Goal: Task Accomplishment & Management: Complete application form

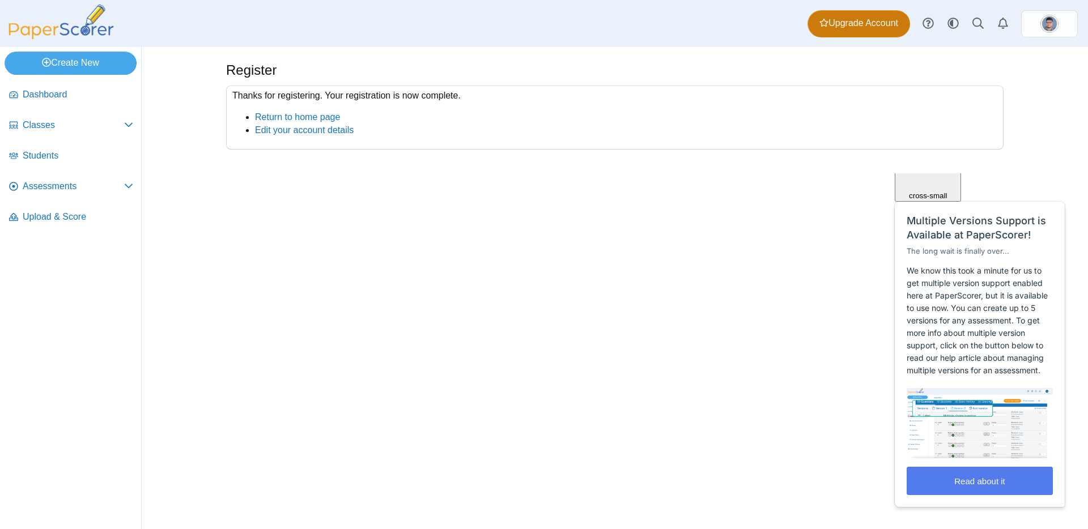
click at [882, 32] on link "Upgrade Account" at bounding box center [859, 23] width 103 height 27
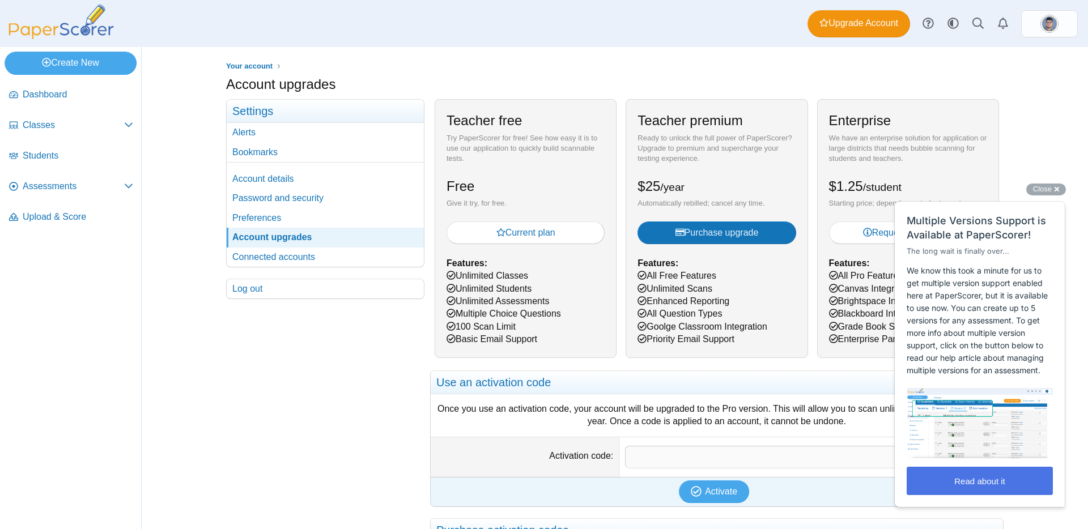
click at [971, 483] on button "Read about it" at bounding box center [980, 481] width 146 height 28
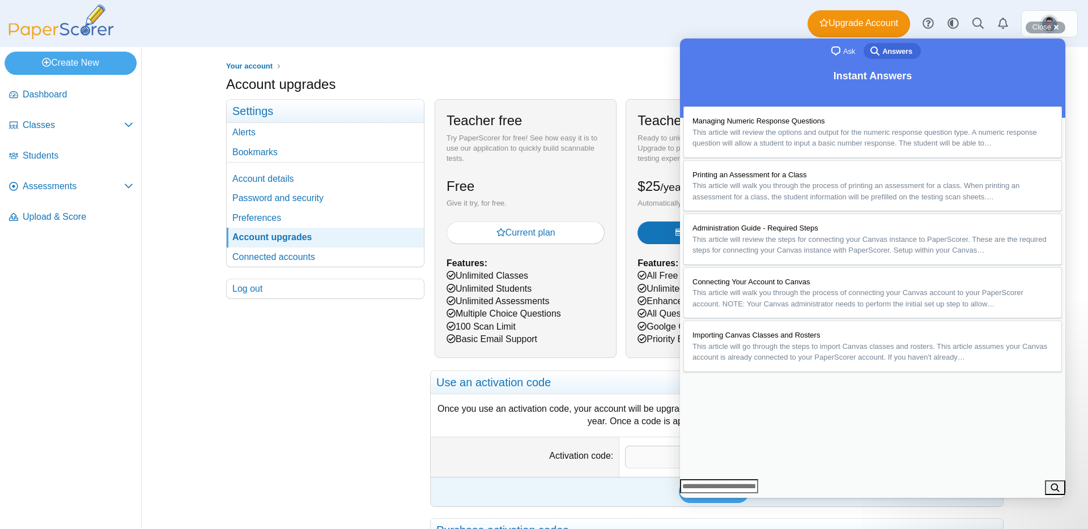
scroll to position [232, 0]
click at [701, 499] on button "Close" at bounding box center [691, 506] width 20 height 15
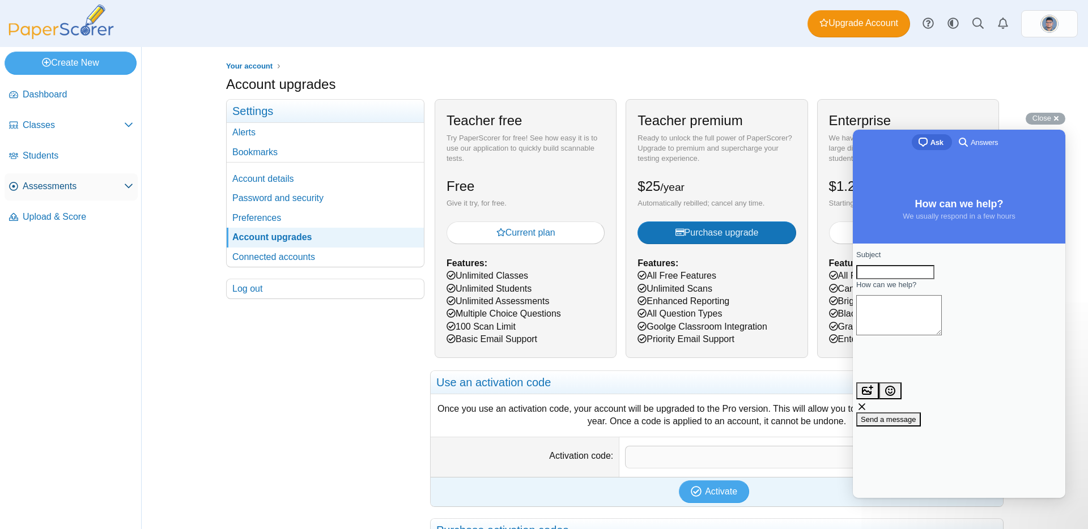
click at [57, 192] on span "Assessments" at bounding box center [73, 186] width 101 height 12
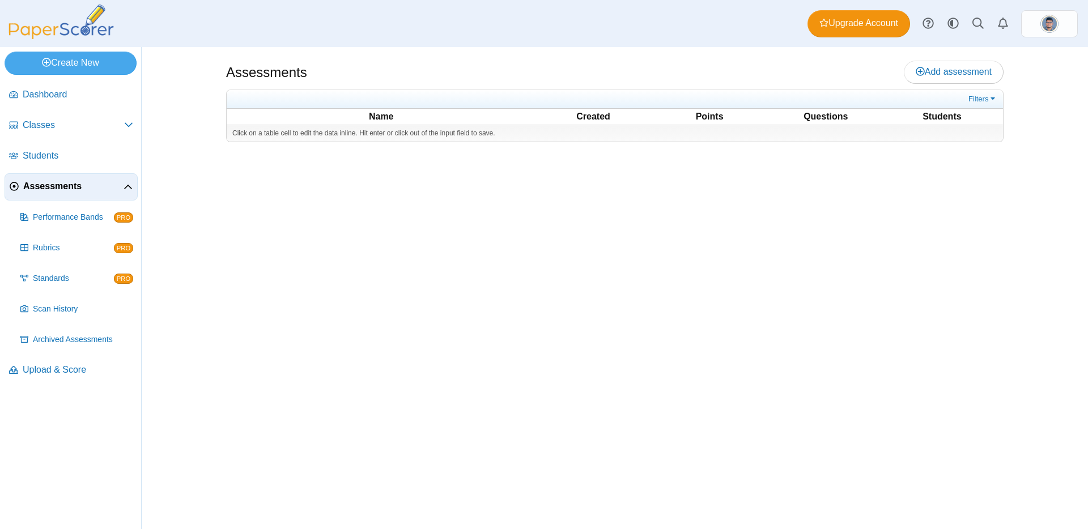
click at [126, 188] on icon at bounding box center [128, 187] width 9 height 9
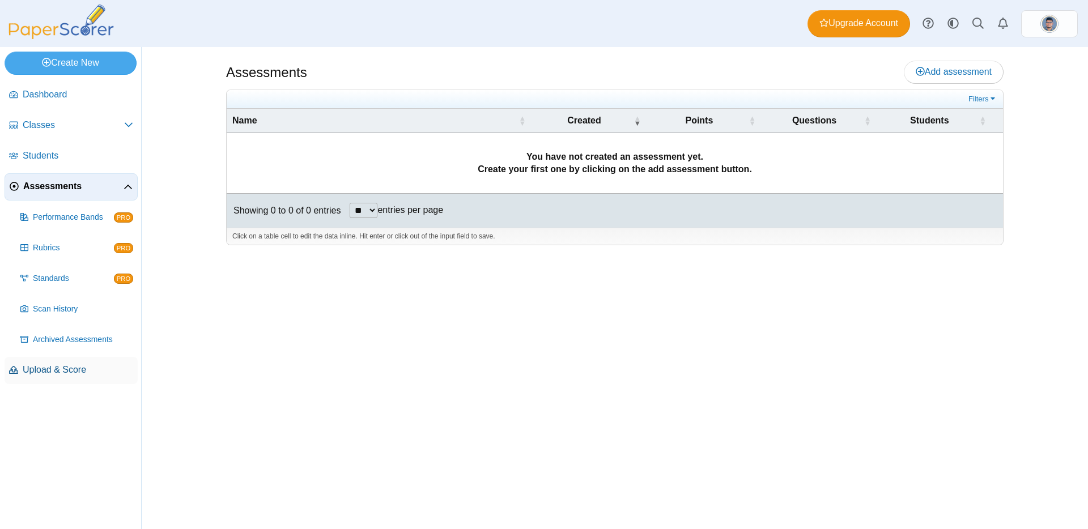
click at [71, 370] on span "Upload & Score" at bounding box center [78, 370] width 111 height 12
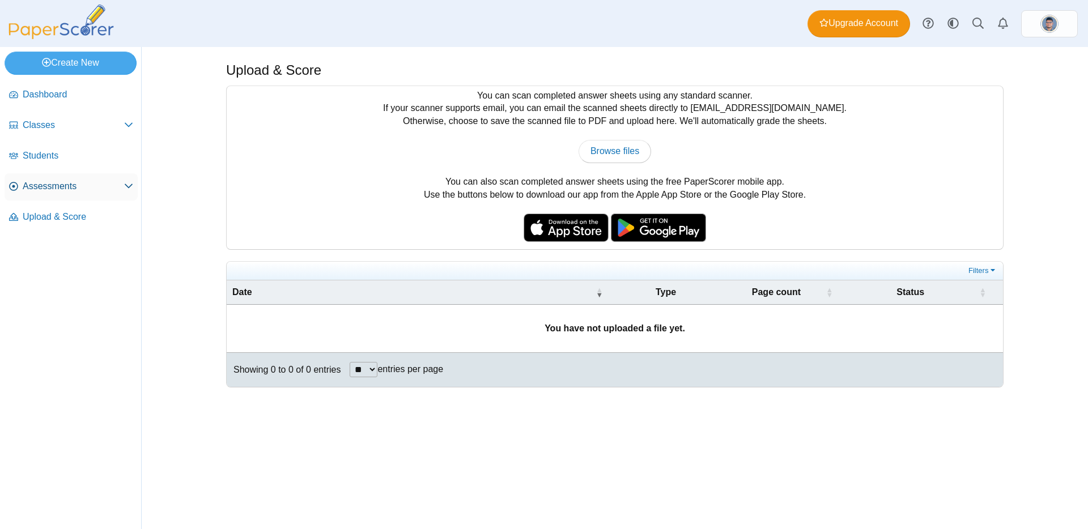
click at [100, 188] on span "Assessments" at bounding box center [73, 186] width 101 height 12
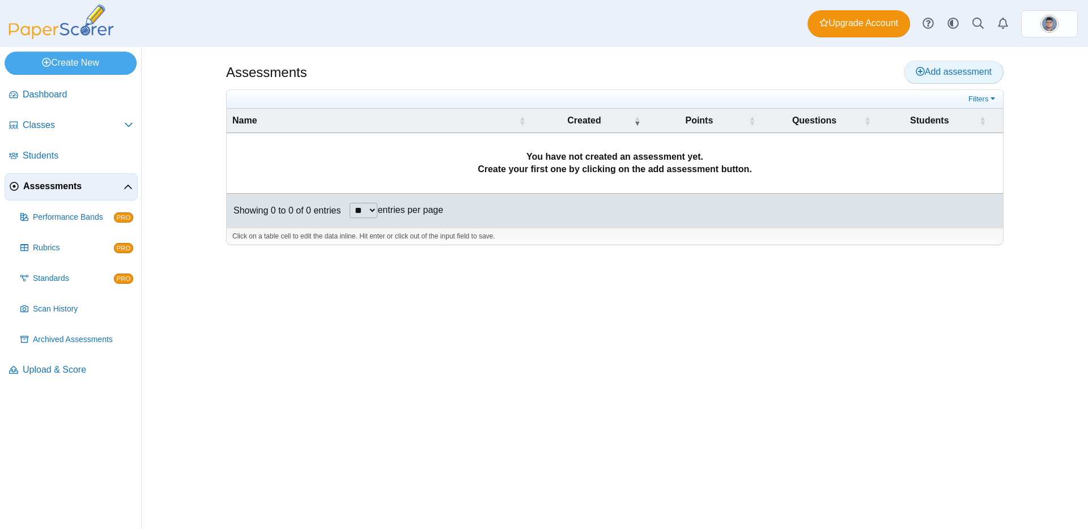
click at [942, 77] on link "Add assessment" at bounding box center [954, 72] width 100 height 23
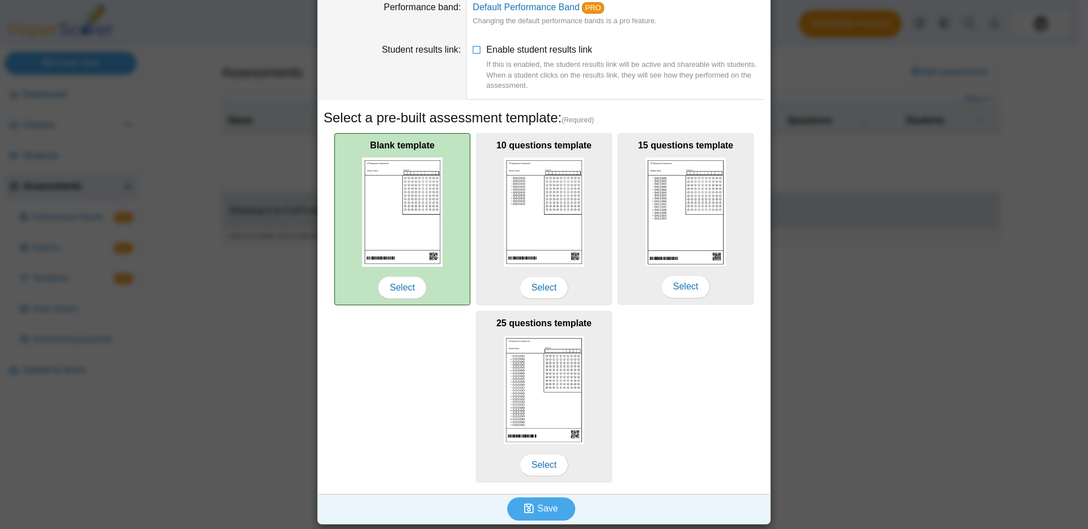
scroll to position [100, 0]
click at [406, 283] on span "Select" at bounding box center [402, 286] width 49 height 23
click at [411, 281] on span "Select" at bounding box center [402, 286] width 49 height 23
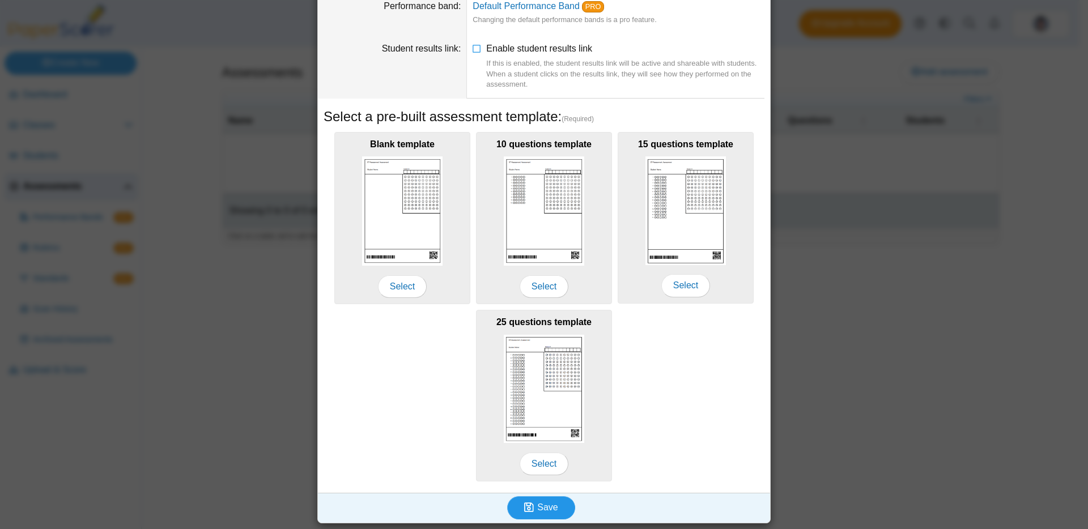
click at [524, 510] on use "submit" at bounding box center [529, 508] width 10 height 10
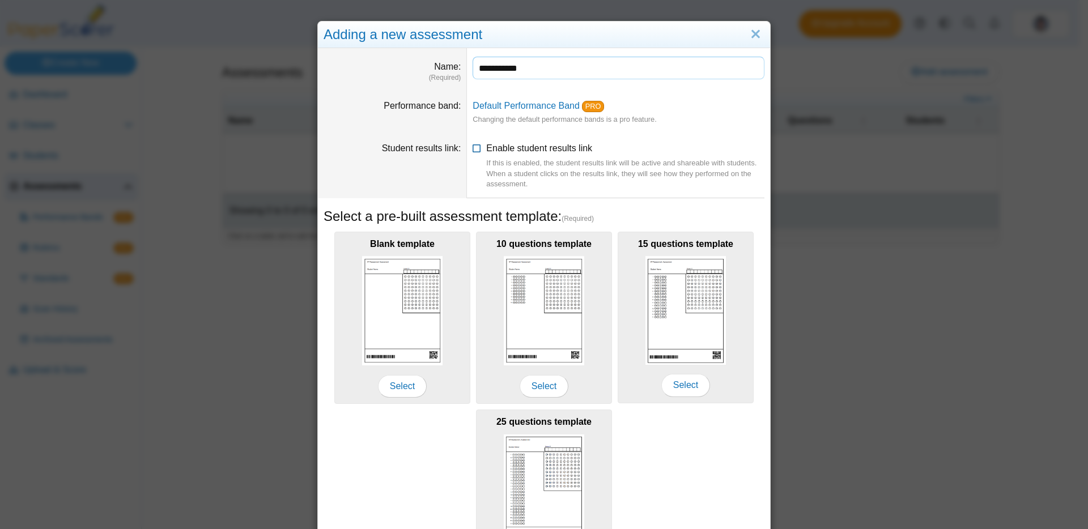
type input "**********"
click at [476, 150] on icon at bounding box center [477, 146] width 9 height 8
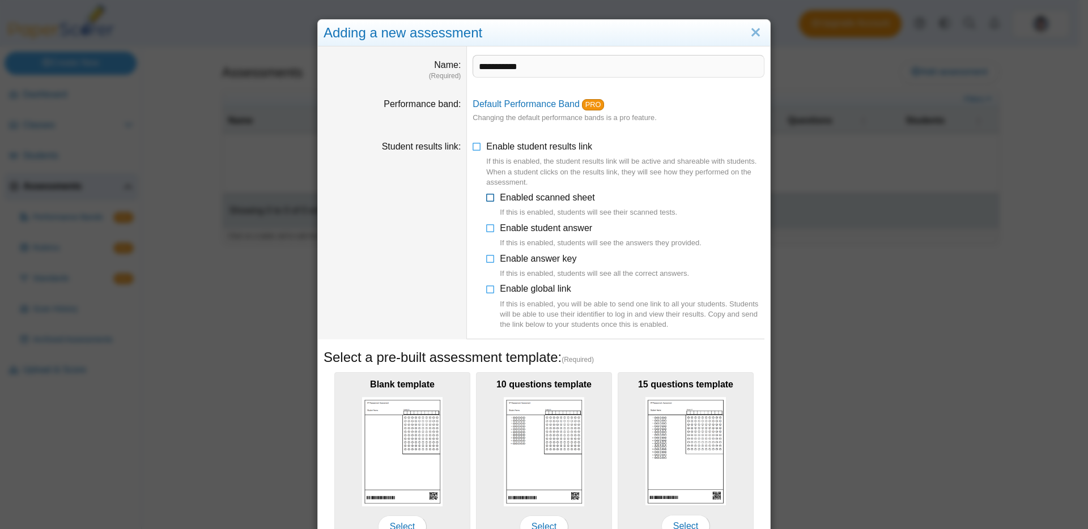
scroll to position [2, 0]
click at [486, 198] on icon at bounding box center [490, 195] width 9 height 8
click at [486, 258] on icon at bounding box center [490, 256] width 9 height 8
click at [488, 227] on icon at bounding box center [490, 226] width 9 height 8
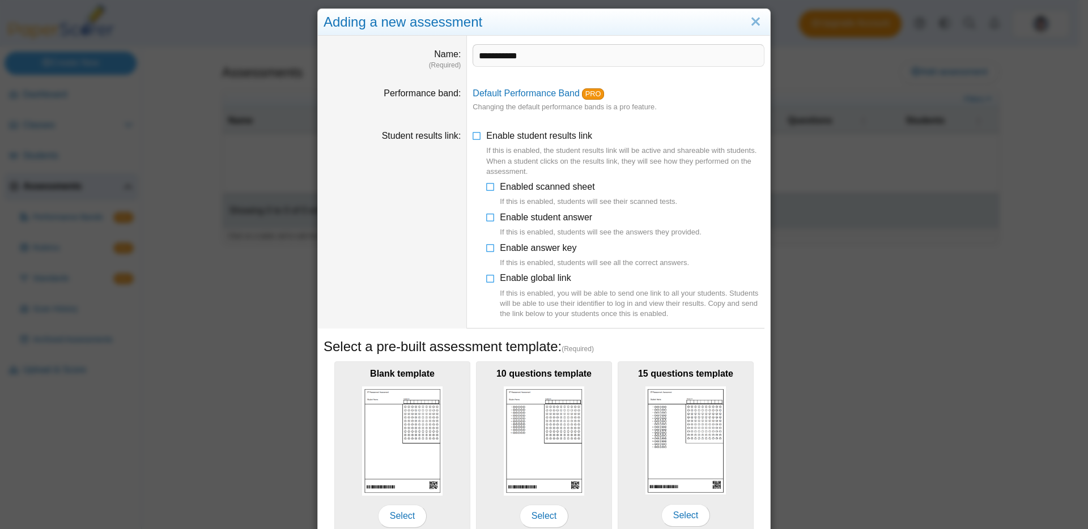
scroll to position [242, 0]
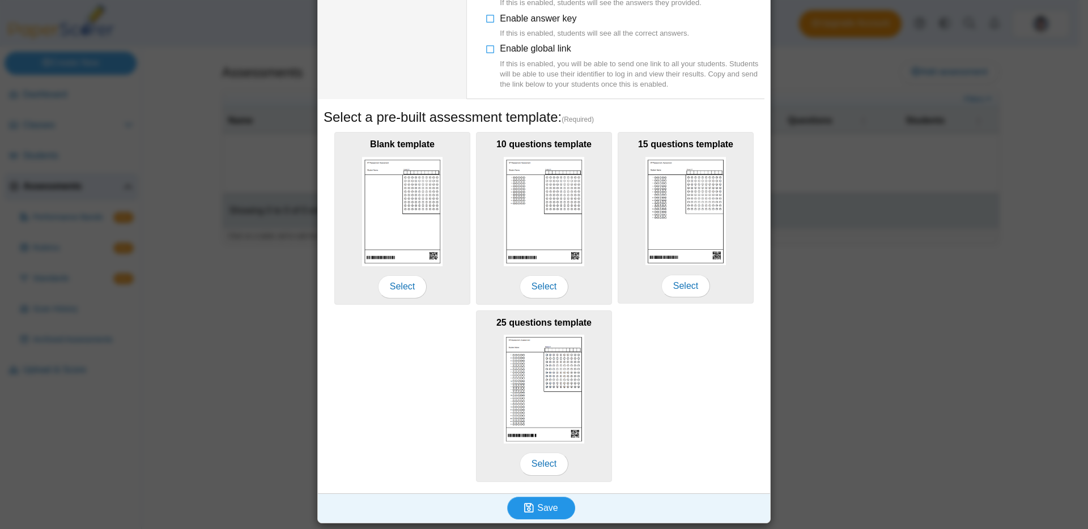
click at [537, 510] on span "Save" at bounding box center [547, 508] width 20 height 10
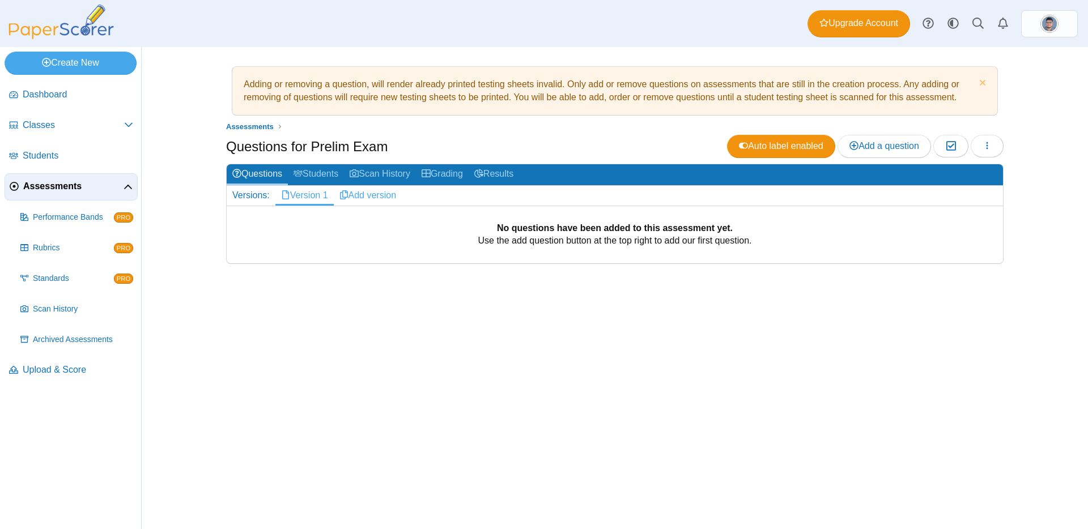
click at [374, 196] on link "Add version" at bounding box center [368, 195] width 69 height 19
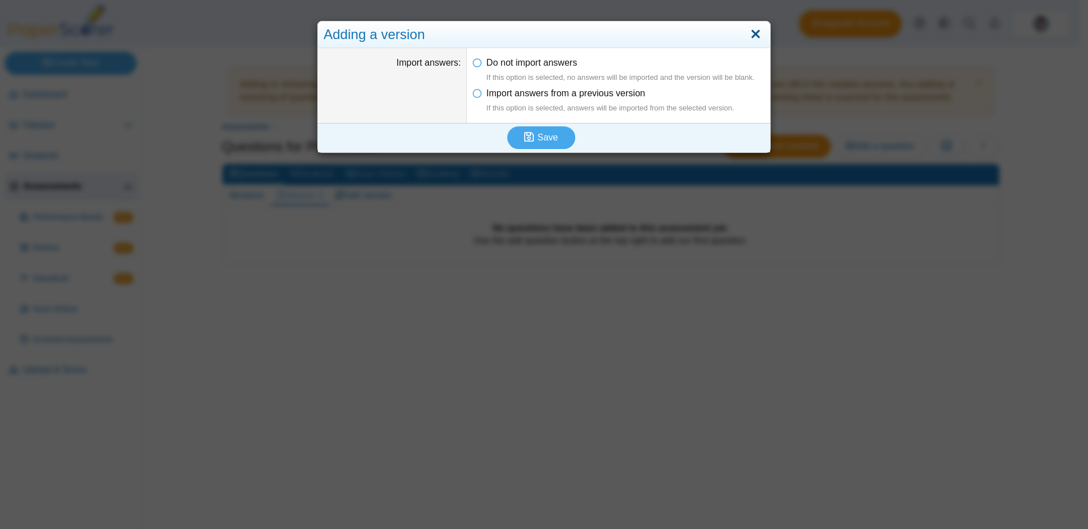
click at [757, 32] on link "Close" at bounding box center [756, 34] width 18 height 19
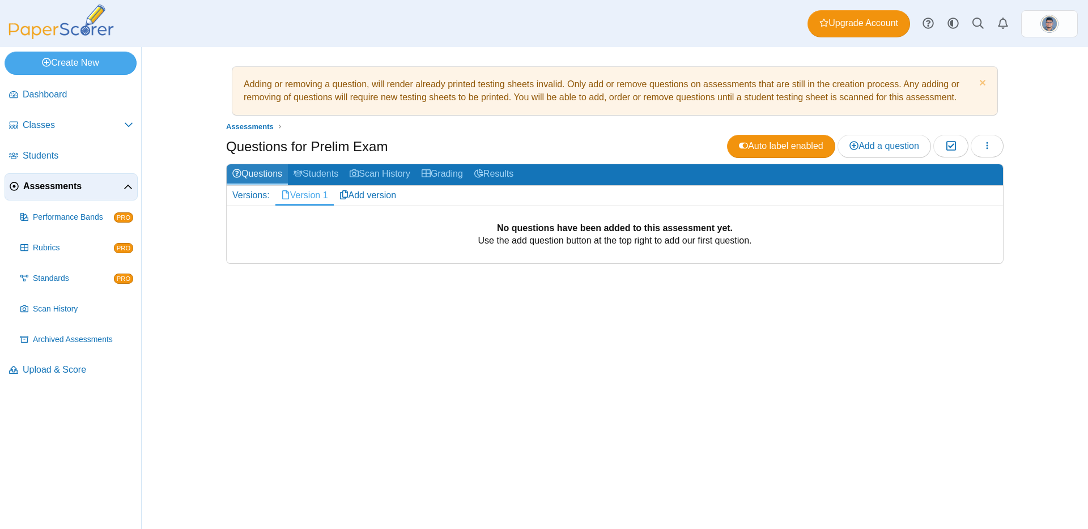
click at [266, 180] on link "Questions" at bounding box center [257, 174] width 61 height 21
click at [978, 86] on link "Dismiss notice" at bounding box center [982, 84] width 10 height 12
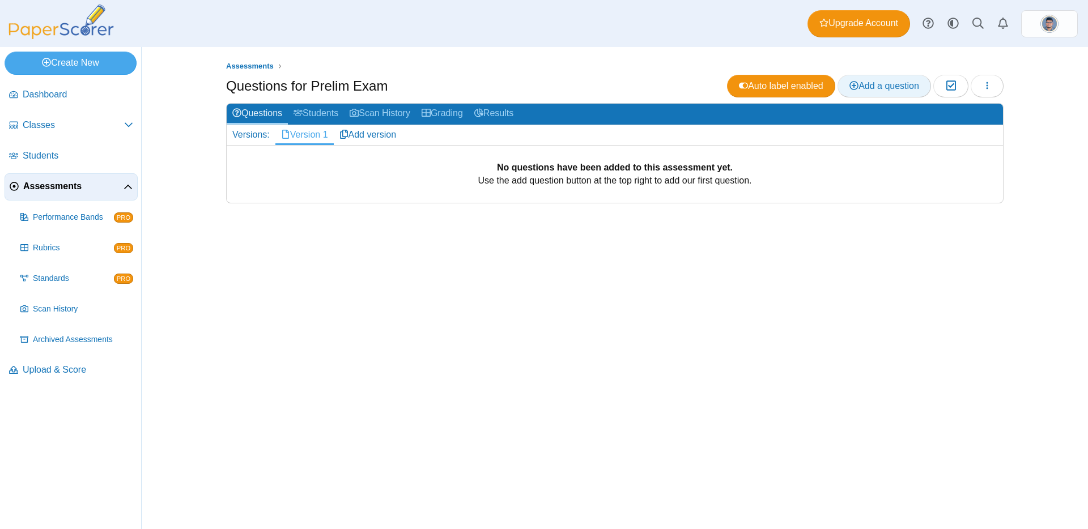
click at [883, 82] on span "Add a question" at bounding box center [885, 86] width 70 height 10
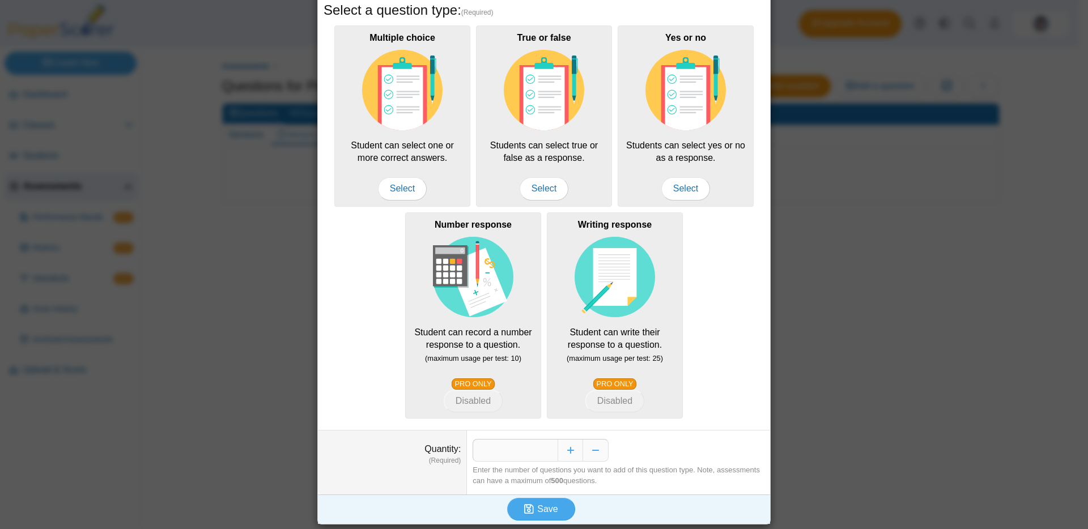
scroll to position [112, 0]
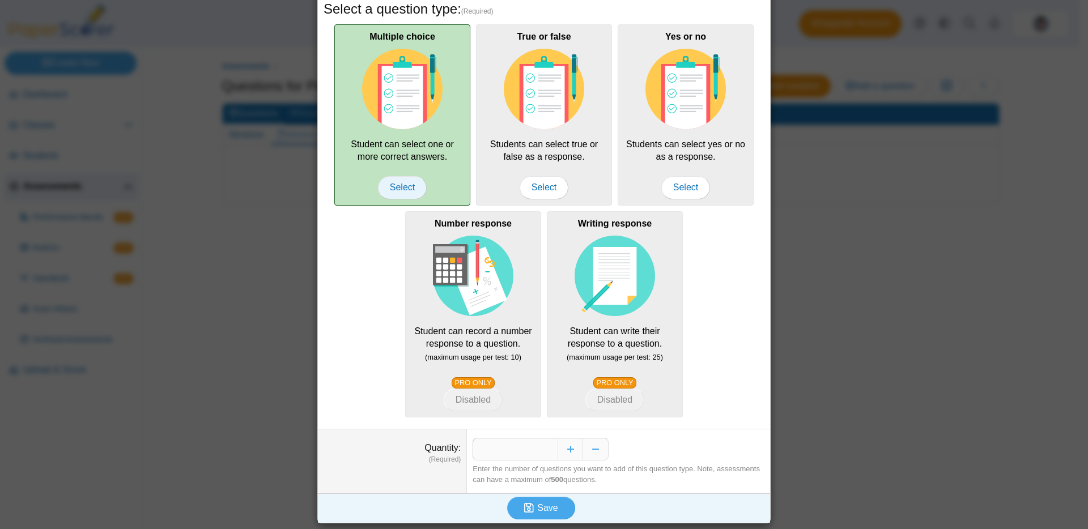
click at [400, 196] on span "Select" at bounding box center [402, 187] width 49 height 23
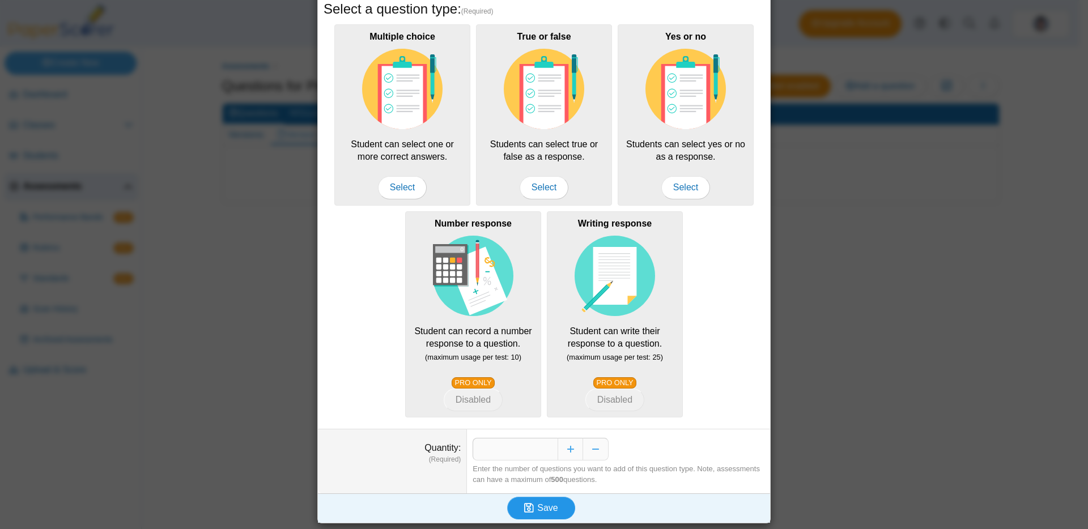
click at [542, 503] on span "Save" at bounding box center [547, 508] width 20 height 10
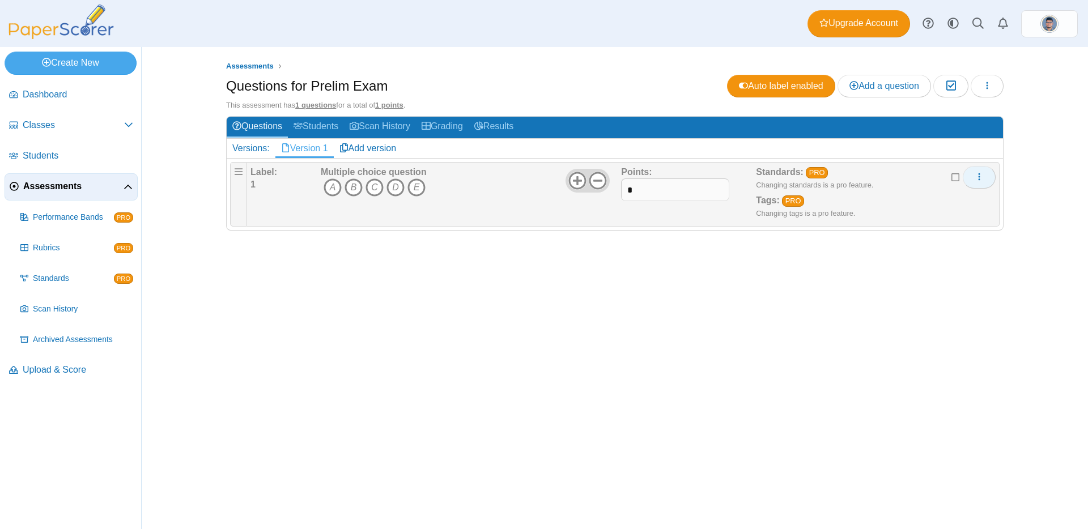
click at [984, 179] on button "More options" at bounding box center [979, 177] width 33 height 23
click at [917, 202] on link "Edit" at bounding box center [928, 203] width 136 height 17
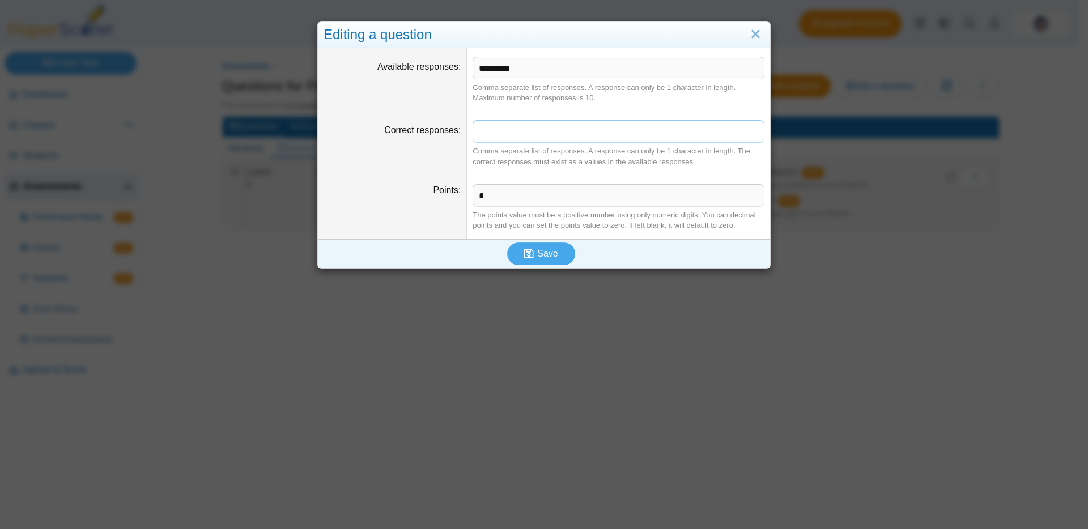
click at [529, 135] on input "Correct responses" at bounding box center [619, 131] width 292 height 23
type input "*"
click at [545, 255] on span "Save" at bounding box center [547, 254] width 20 height 10
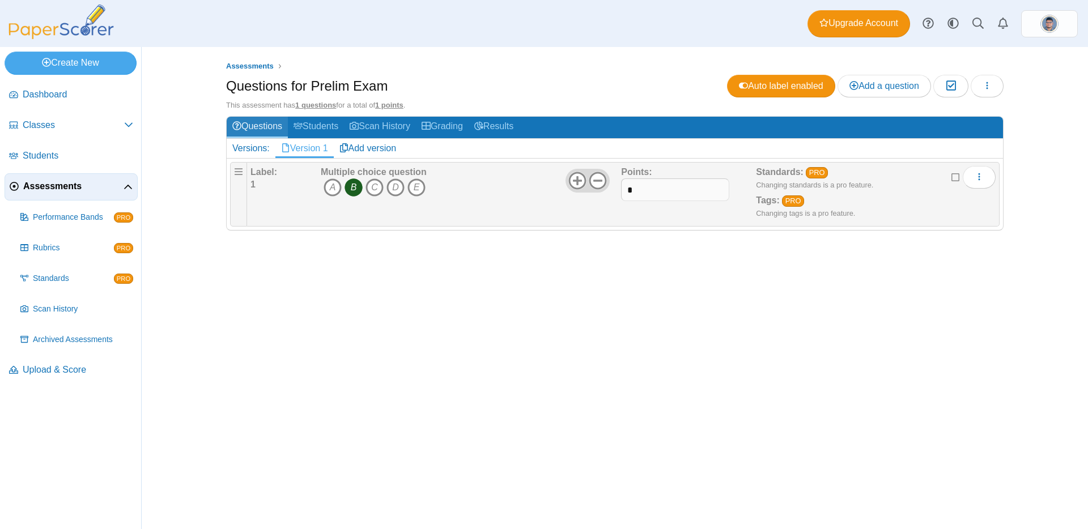
click at [269, 129] on link "Questions" at bounding box center [257, 127] width 61 height 21
click at [871, 93] on link "Add a question" at bounding box center [885, 86] width 94 height 23
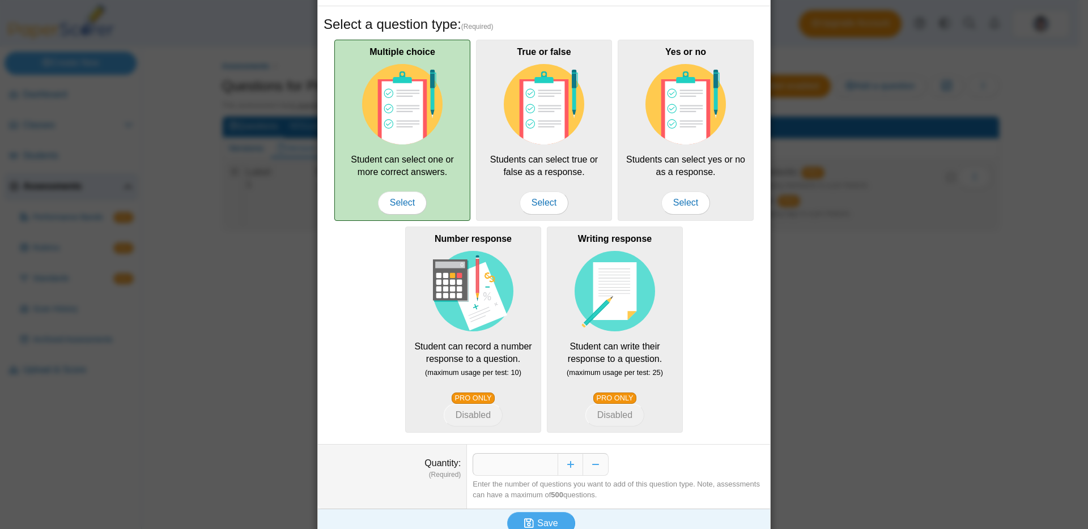
scroll to position [112, 0]
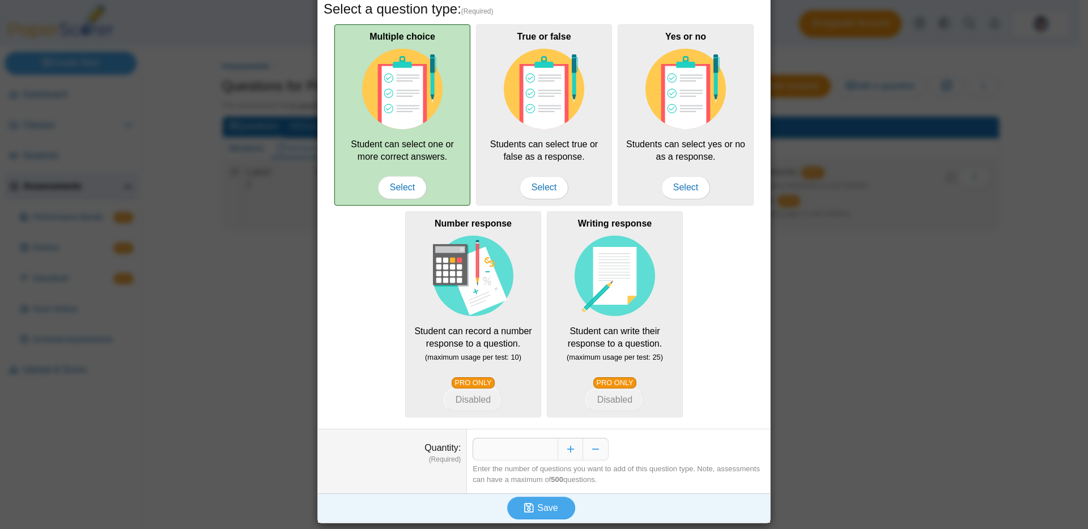
click at [393, 154] on div "Multiple choice Student can select one or more correct answers. Select" at bounding box center [402, 114] width 136 height 181
click at [397, 185] on span "Select" at bounding box center [402, 187] width 49 height 23
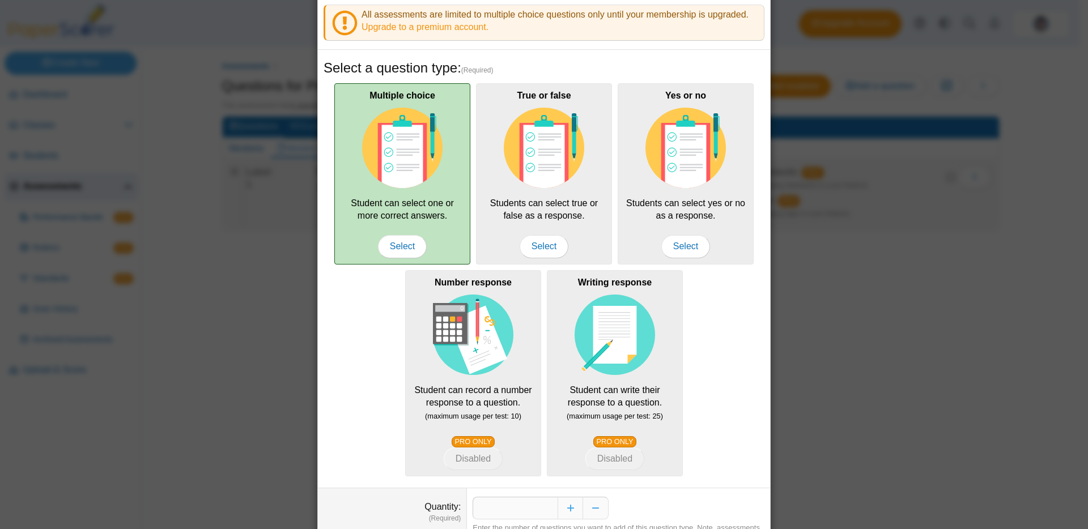
scroll to position [0, 0]
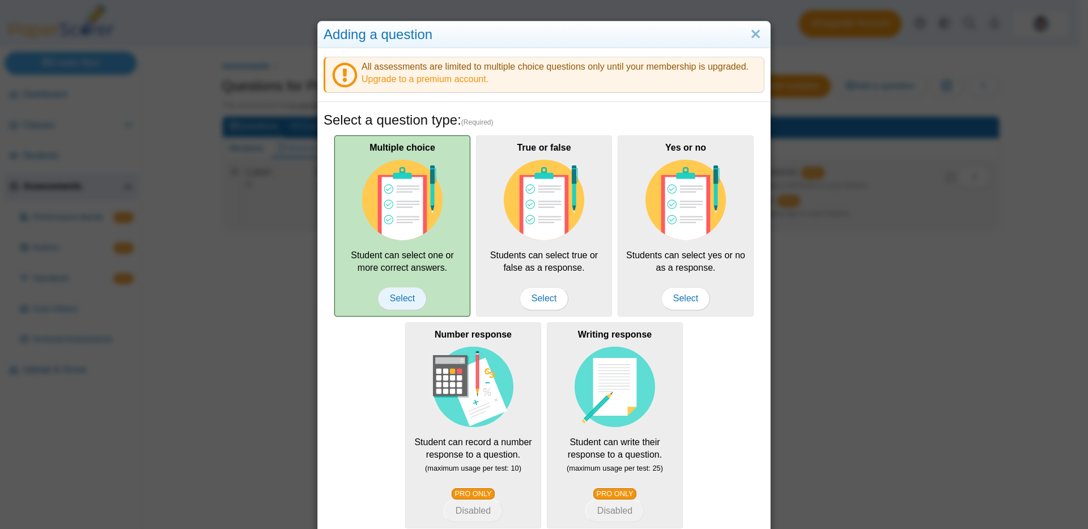
click at [401, 292] on span "Select" at bounding box center [402, 298] width 49 height 23
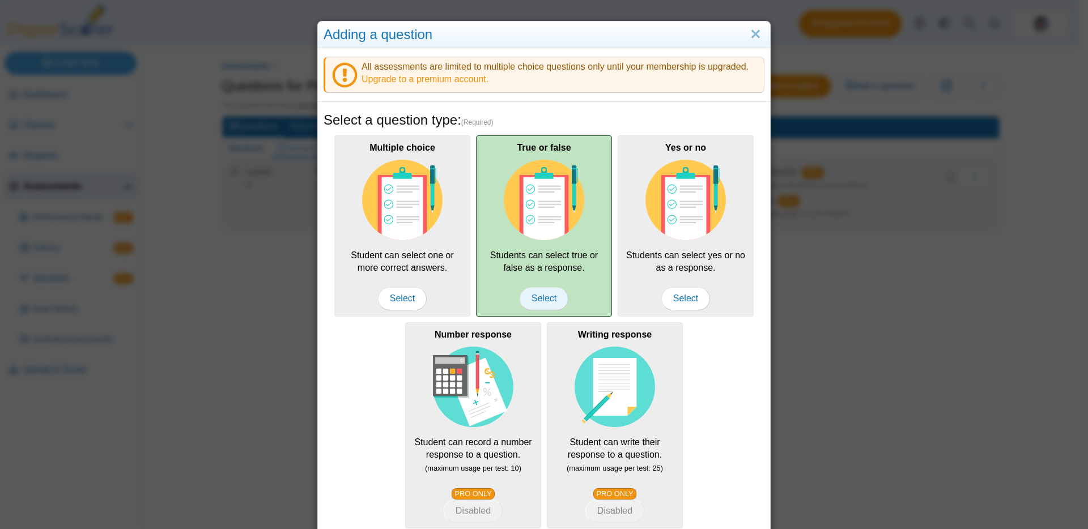
click at [521, 295] on span "Select" at bounding box center [544, 298] width 49 height 23
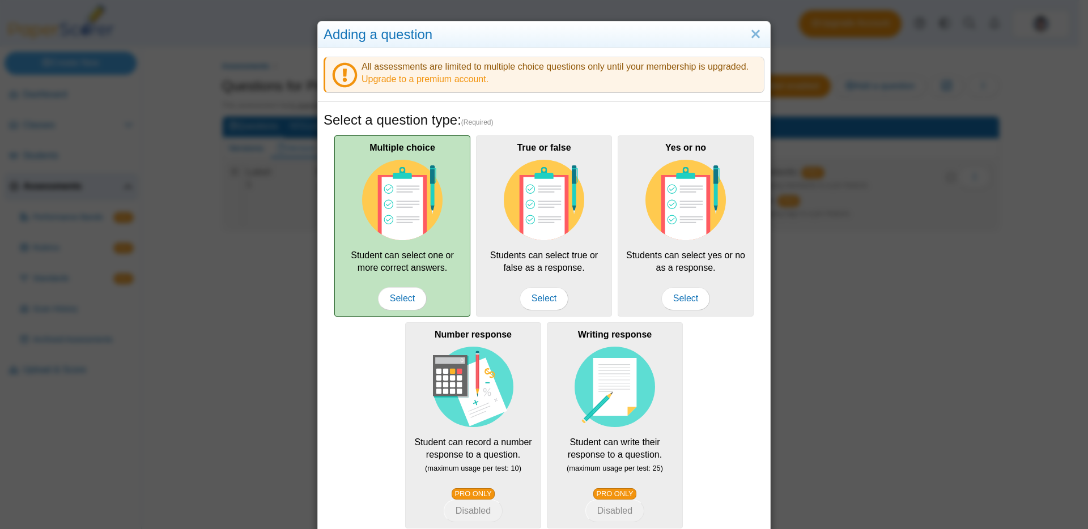
click at [457, 292] on div "Multiple choice Student can select one or more correct answers. Select" at bounding box center [402, 225] width 136 height 181
click at [406, 300] on span "Select" at bounding box center [402, 298] width 49 height 23
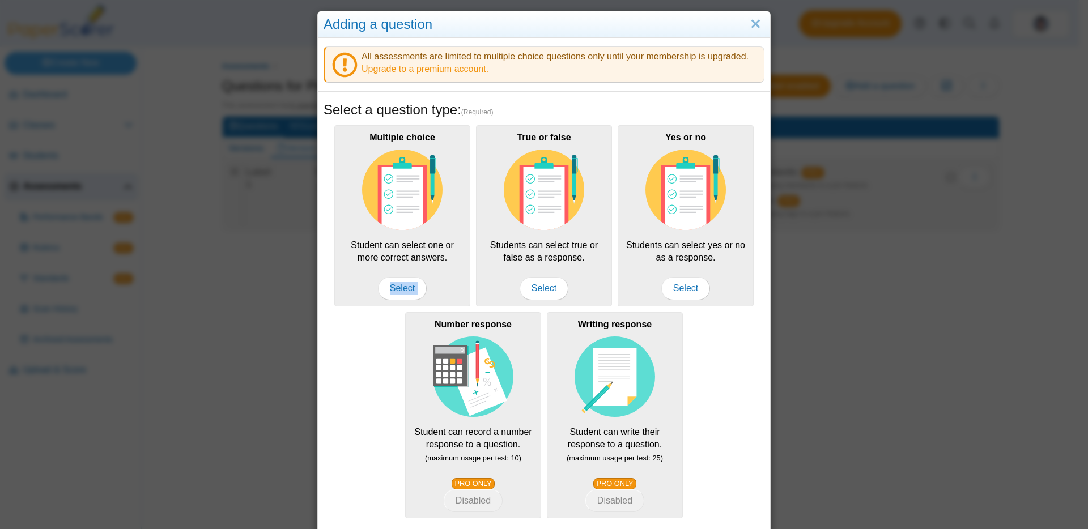
scroll to position [112, 0]
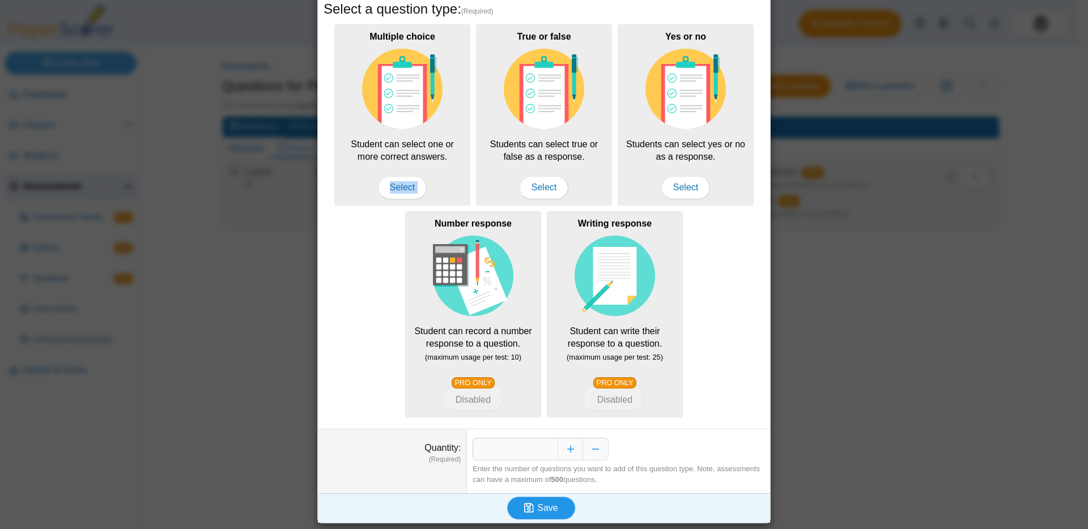
click at [544, 510] on span "Save" at bounding box center [547, 508] width 20 height 10
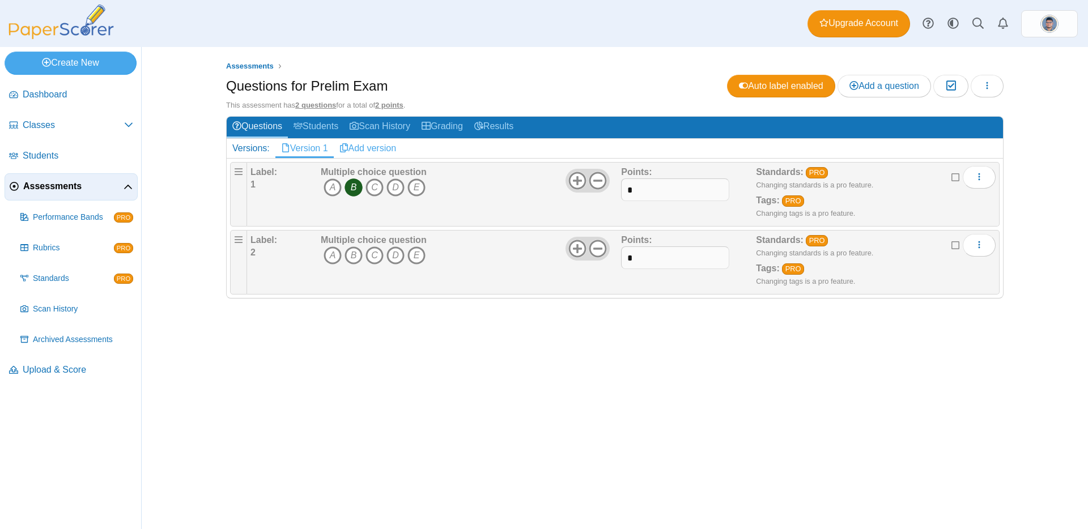
click at [368, 149] on link "Add version" at bounding box center [368, 148] width 69 height 19
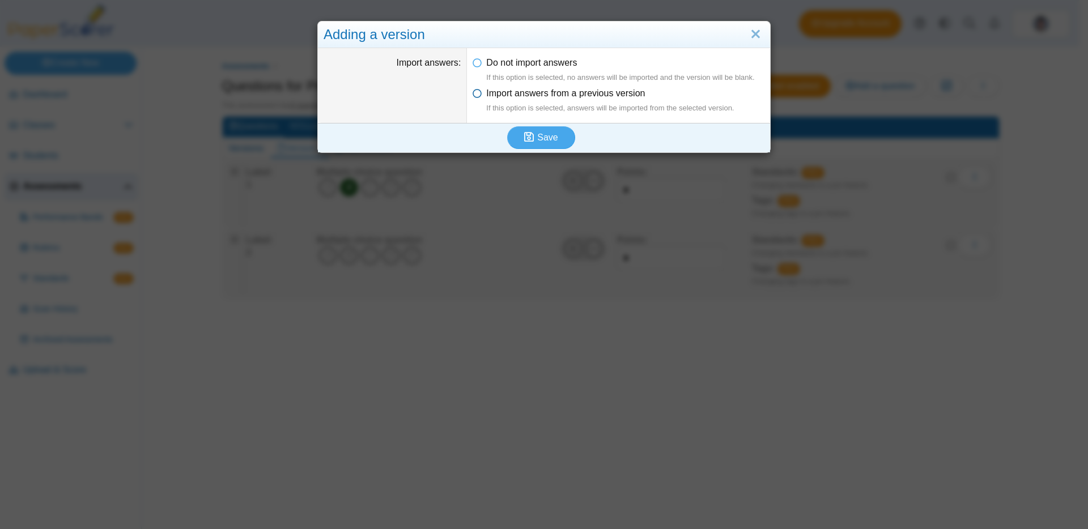
click at [526, 88] on span "Import answers from a previous version If this option is selected, answers will…" at bounding box center [610, 101] width 248 height 26
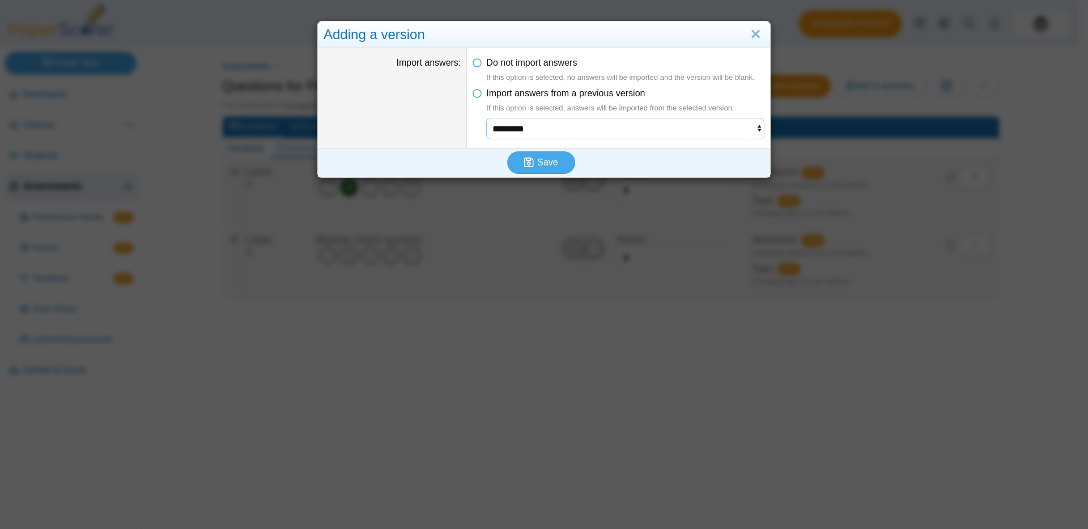
click at [612, 137] on select "*********" at bounding box center [625, 129] width 278 height 22
click at [550, 163] on span "Save" at bounding box center [547, 163] width 20 height 10
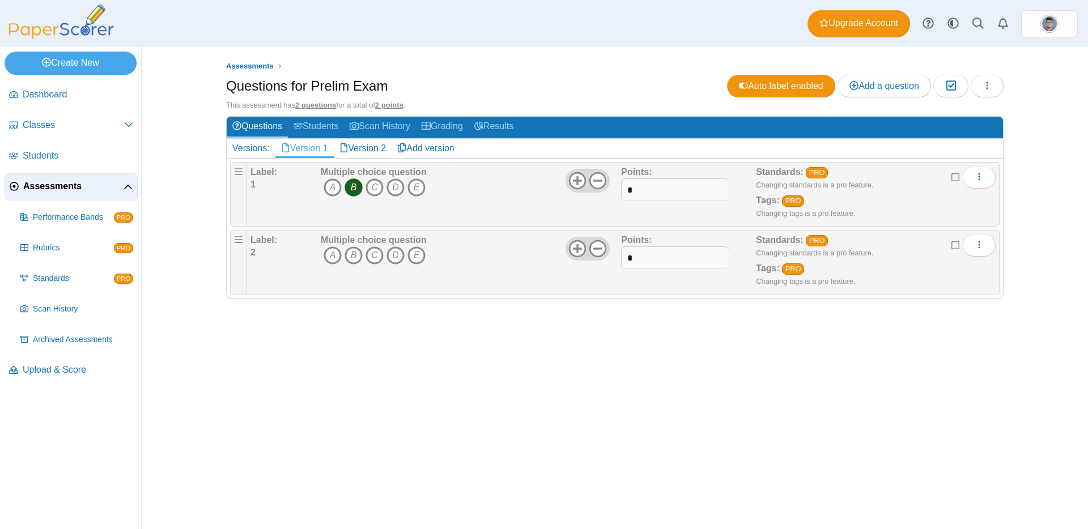
click at [379, 154] on link "Version 2" at bounding box center [363, 148] width 58 height 19
click at [311, 153] on link "Version 1" at bounding box center [304, 148] width 58 height 19
click at [870, 20] on span "Upgrade Account" at bounding box center [859, 23] width 79 height 12
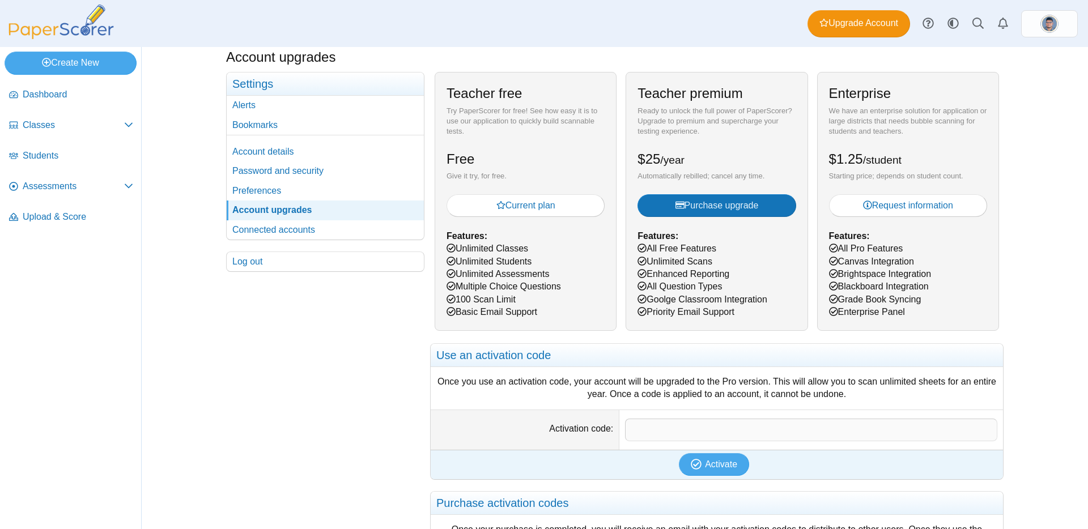
scroll to position [28, 0]
click at [736, 209] on span "Purchase upgrade" at bounding box center [717, 205] width 83 height 10
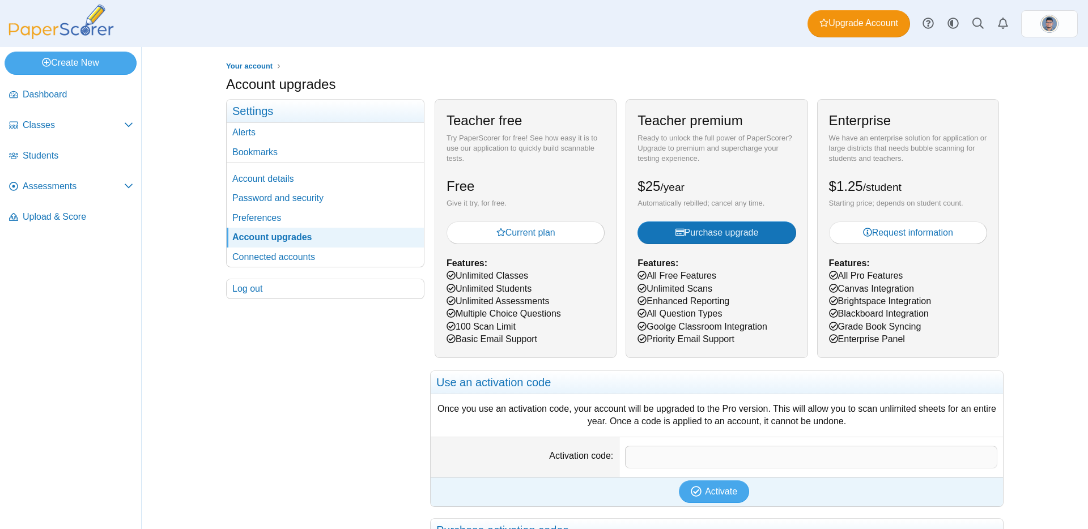
drag, startPoint x: 836, startPoint y: 303, endPoint x: 936, endPoint y: 303, distance: 99.8
click at [936, 303] on div "Enterprise We have an enterprise solution for application or large districts th…" at bounding box center [908, 228] width 182 height 258
drag, startPoint x: 645, startPoint y: 326, endPoint x: 786, endPoint y: 328, distance: 141.2
click at [786, 328] on div "Teacher premium Ready to unlock the full power of PaperScorer? Upgrade to premi…" at bounding box center [717, 228] width 182 height 258
